Goal: Transaction & Acquisition: Purchase product/service

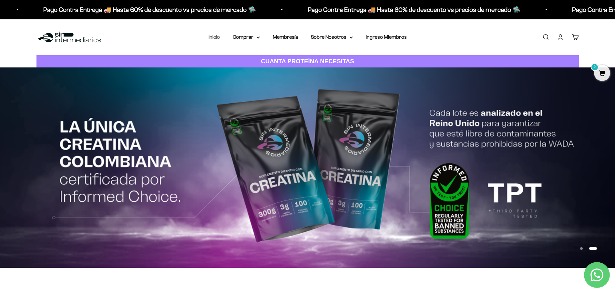
click at [212, 38] on link "Inicio" at bounding box center [213, 36] width 11 height 5
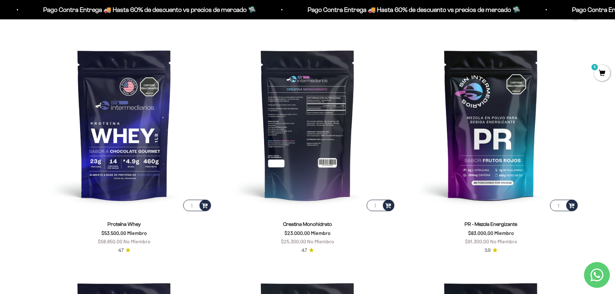
scroll to position [323, 0]
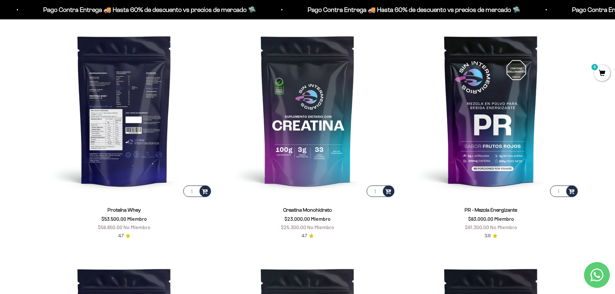
click at [132, 89] on img at bounding box center [124, 111] width 176 height 176
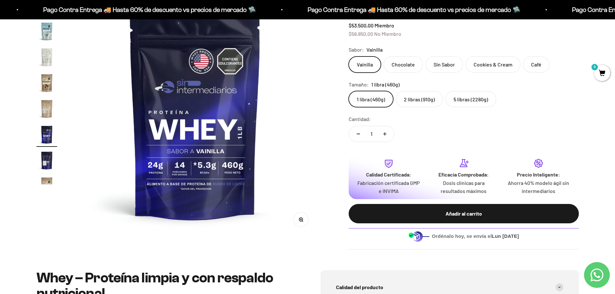
scroll to position [246, 0]
click at [45, 105] on img "Ir al artículo 15" at bounding box center [46, 108] width 21 height 21
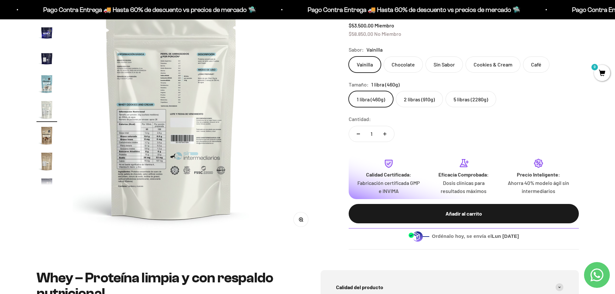
scroll to position [0, 3539]
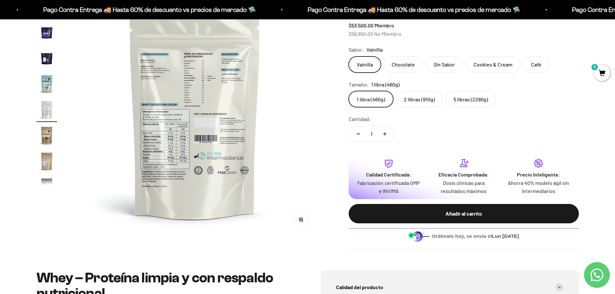
click at [302, 221] on icon "button" at bounding box center [302, 221] width 1 height 1
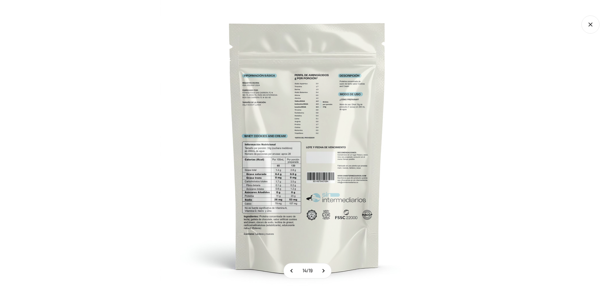
click at [287, 170] on img at bounding box center [307, 147] width 294 height 294
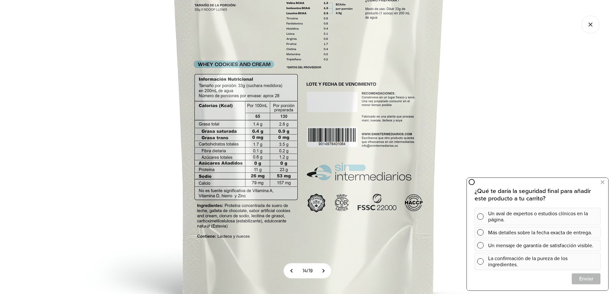
click at [270, 129] on img at bounding box center [309, 83] width 516 height 516
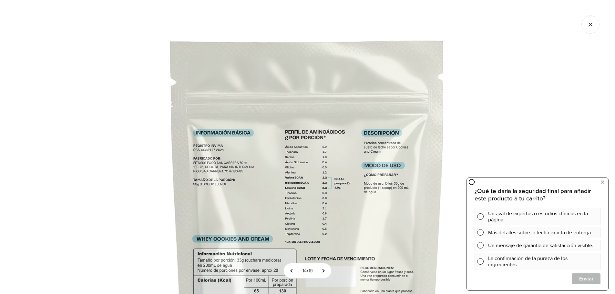
click at [597, 30] on icon "Cerrar galería" at bounding box center [591, 25] width 18 height 18
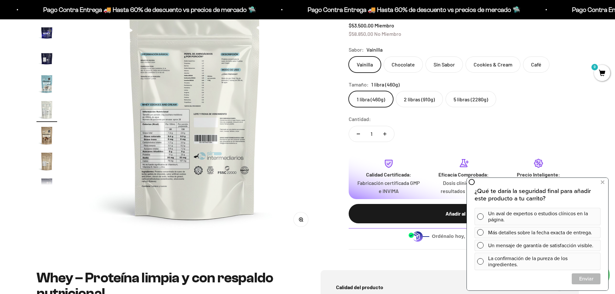
click at [466, 102] on label "5 libras (2280g)" at bounding box center [470, 99] width 51 height 16
click at [349, 91] on input "5 libras (2280g)" at bounding box center [348, 91] width 0 height 0
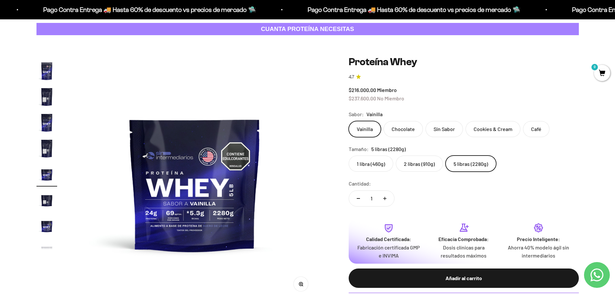
scroll to position [65, 0]
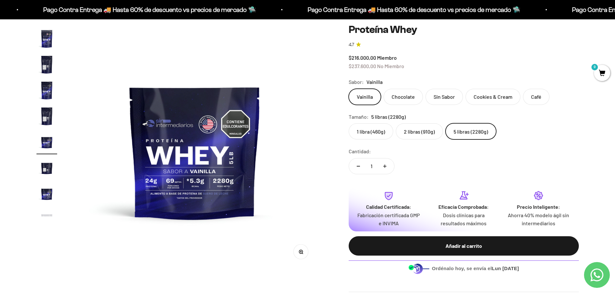
click at [411, 132] on label "2 libras (910g)" at bounding box center [419, 131] width 47 height 16
click at [349, 123] on input "2 libras (910g)" at bounding box center [348, 123] width 0 height 0
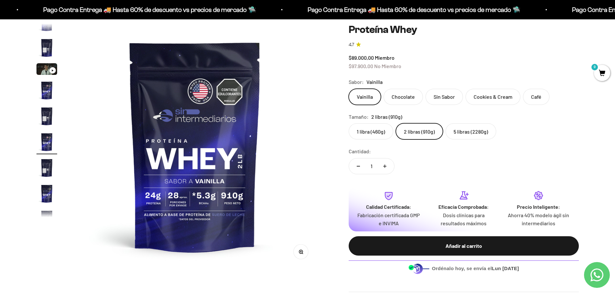
click at [472, 133] on label "5 libras (2280g)" at bounding box center [470, 131] width 51 height 16
click at [349, 123] on input "5 libras (2280g)" at bounding box center [348, 123] width 0 height 0
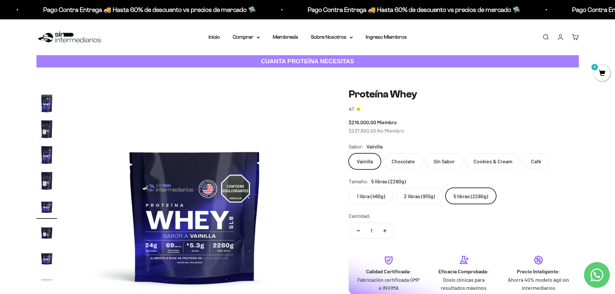
click at [74, 36] on img at bounding box center [69, 37] width 66 height 14
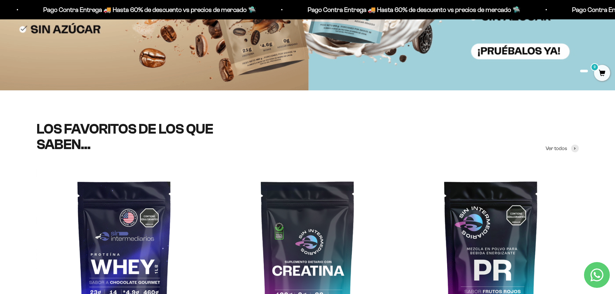
scroll to position [323, 0]
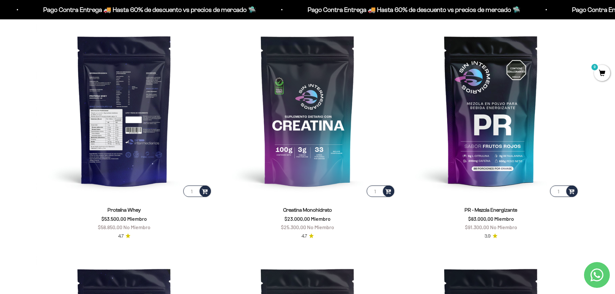
click at [131, 98] on img at bounding box center [124, 111] width 176 height 176
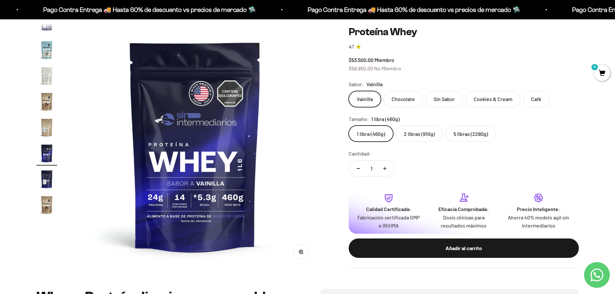
click at [420, 136] on label "2 libras (910g)" at bounding box center [419, 134] width 47 height 16
click at [349, 126] on input "2 libras (910g)" at bounding box center [348, 125] width 0 height 0
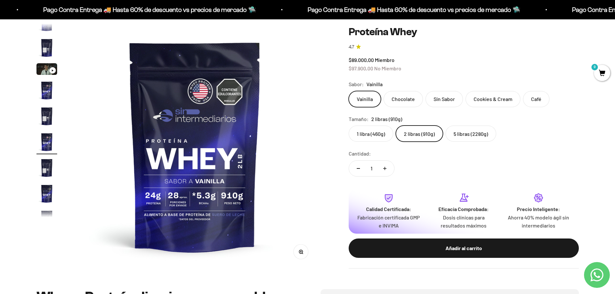
click at [469, 137] on label "5 libras (2280g)" at bounding box center [470, 134] width 51 height 16
click at [349, 126] on input "5 libras (2280g)" at bounding box center [348, 125] width 0 height 0
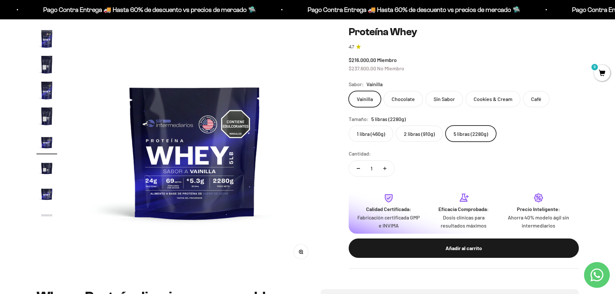
click at [43, 118] on img "Ir al artículo 9" at bounding box center [46, 116] width 21 height 21
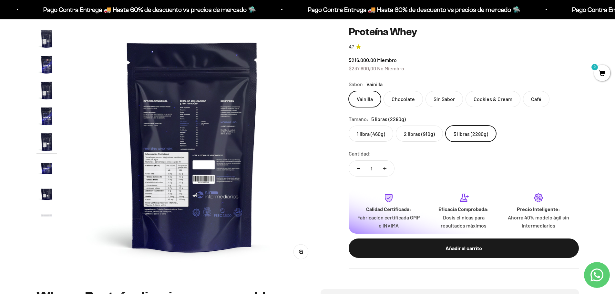
scroll to position [0, 2022]
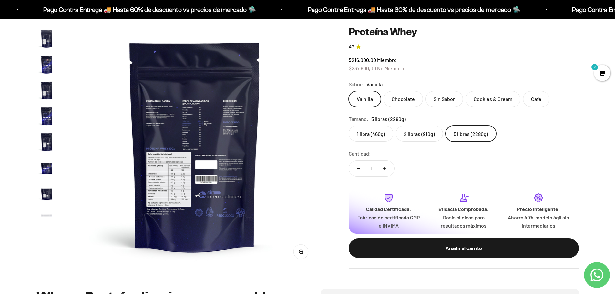
click at [303, 253] on button "Zoom" at bounding box center [300, 252] width 15 height 15
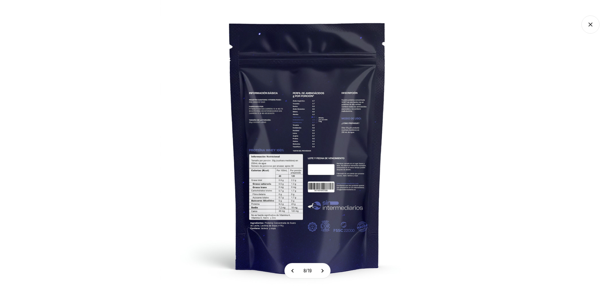
click at [282, 221] on img at bounding box center [307, 147] width 294 height 294
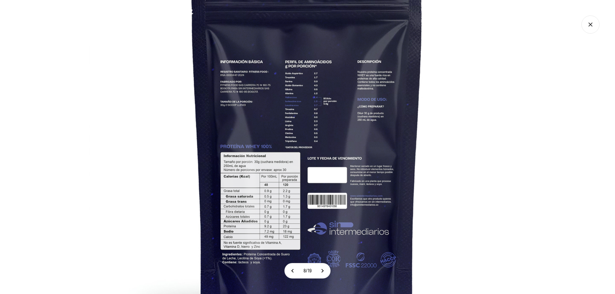
click at [271, 251] on img at bounding box center [307, 142] width 436 height 436
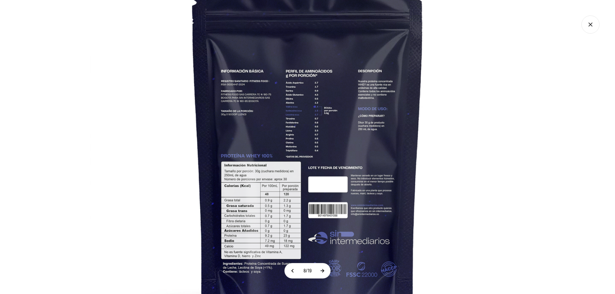
click at [327, 267] on button at bounding box center [322, 270] width 16 height 15
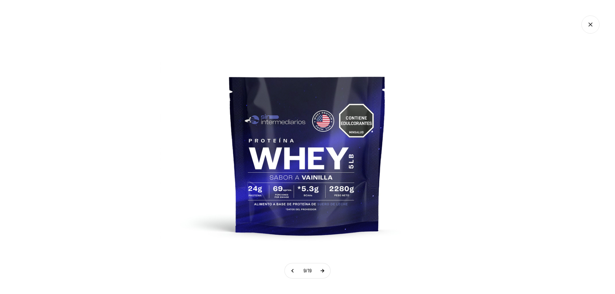
click at [327, 267] on button at bounding box center [322, 270] width 16 height 15
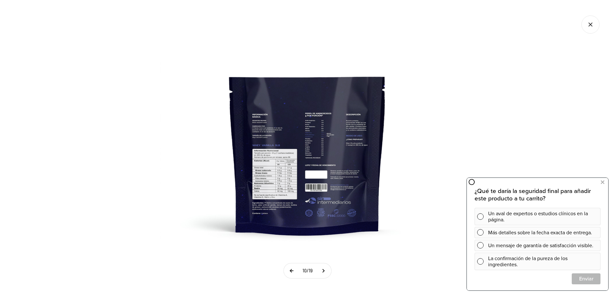
click at [291, 270] on button at bounding box center [292, 270] width 16 height 15
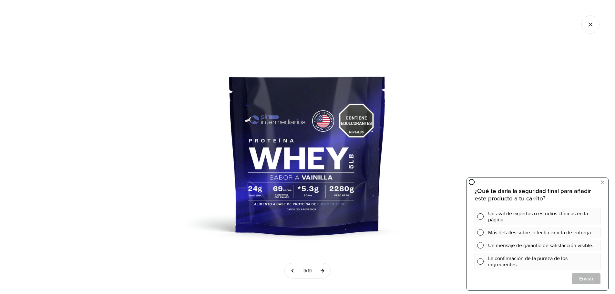
click at [322, 272] on button at bounding box center [322, 270] width 16 height 15
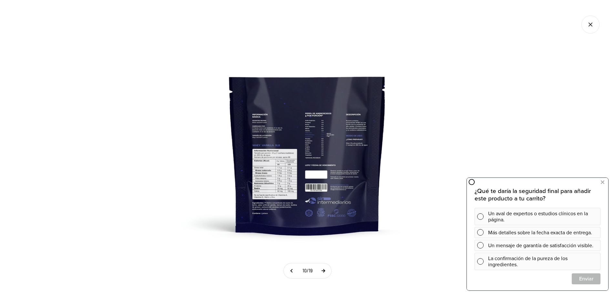
click at [322, 272] on button at bounding box center [323, 270] width 16 height 15
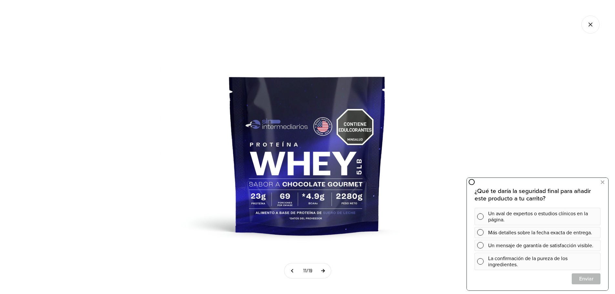
click at [322, 272] on button at bounding box center [323, 270] width 16 height 15
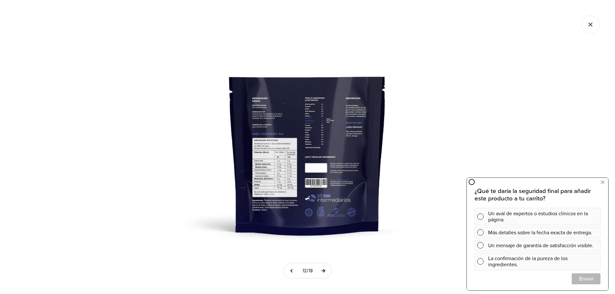
click at [322, 272] on button at bounding box center [323, 270] width 16 height 15
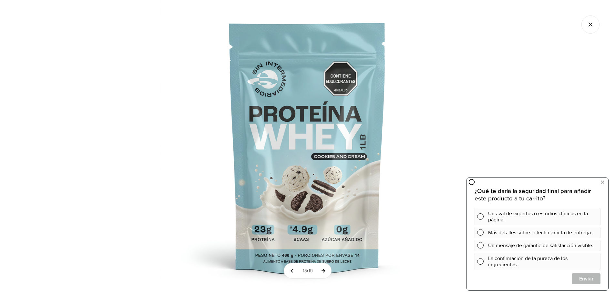
click at [322, 272] on button at bounding box center [323, 270] width 16 height 15
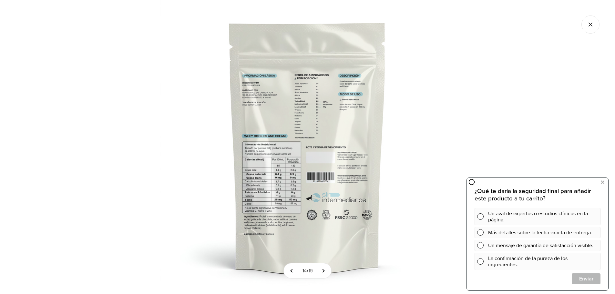
click at [288, 196] on img at bounding box center [307, 147] width 294 height 294
